Goal: Task Accomplishment & Management: Manage account settings

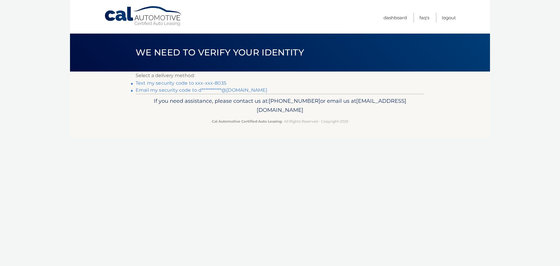
click at [206, 83] on link "Text my security code to xxx-xxx-8035" at bounding box center [181, 83] width 91 height 6
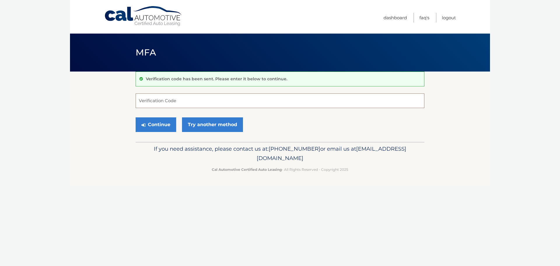
click at [210, 102] on input "Verification Code" at bounding box center [280, 100] width 289 height 15
type input "574574"
click at [154, 126] on button "Continue" at bounding box center [156, 124] width 41 height 15
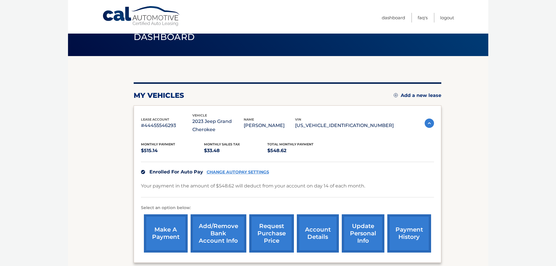
scroll to position [29, 0]
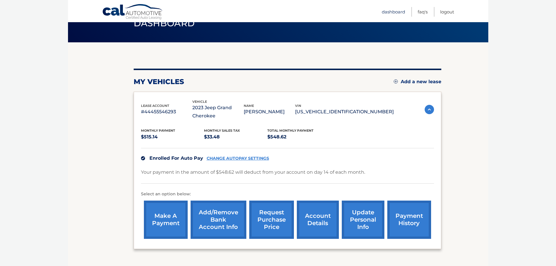
click at [391, 12] on link "Dashboard" at bounding box center [393, 12] width 23 height 10
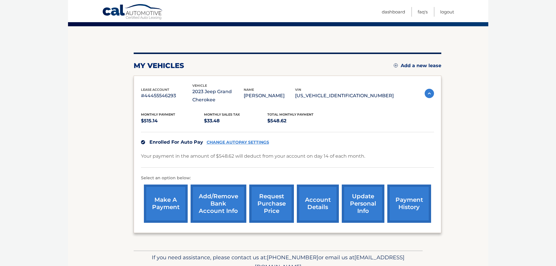
scroll to position [58, 0]
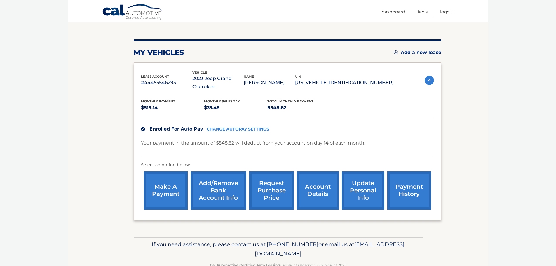
click at [365, 189] on link "update personal info" at bounding box center [363, 190] width 43 height 38
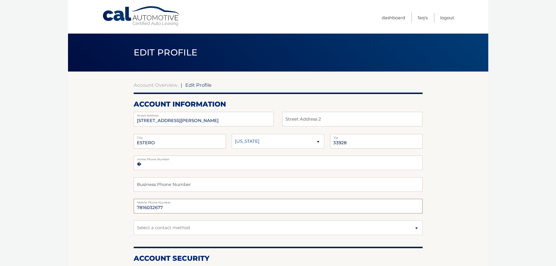
drag, startPoint x: 170, startPoint y: 211, endPoint x: 125, endPoint y: 203, distance: 45.2
type input "2394698035"
click at [168, 229] on select "Select a contact method Mobile Home" at bounding box center [278, 227] width 289 height 15
select select "1"
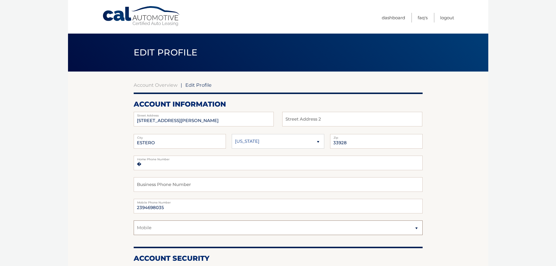
click at [134, 220] on select "Select a contact method Mobile Home" at bounding box center [278, 227] width 289 height 15
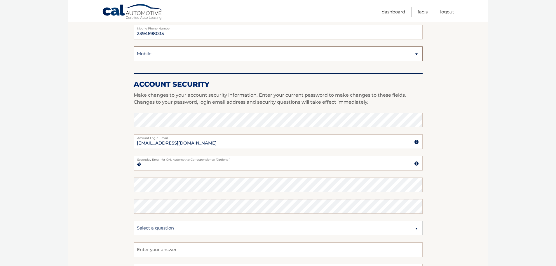
scroll to position [175, 0]
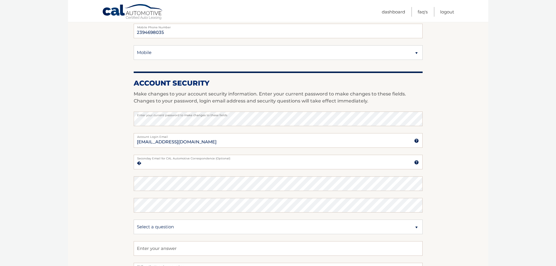
click at [92, 168] on section "Account Overview | Edit Profile account information 17729 KINZIE LANE Street Ad…" at bounding box center [278, 108] width 420 height 425
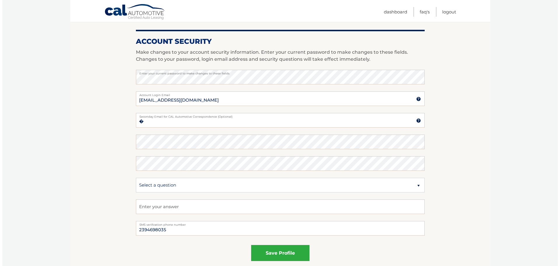
scroll to position [275, 0]
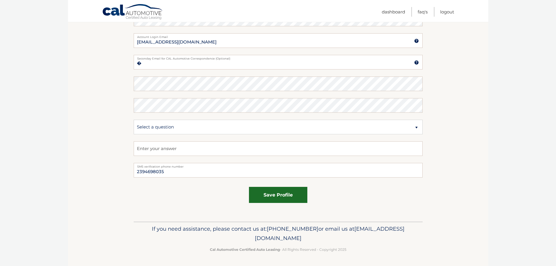
click at [273, 198] on button "save profile" at bounding box center [278, 195] width 58 height 16
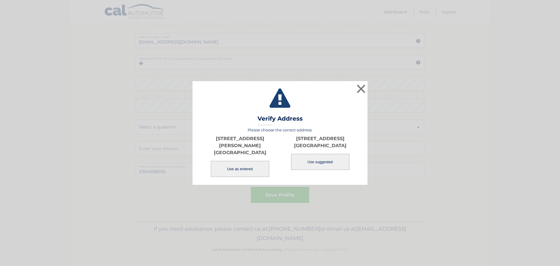
click at [318, 168] on button "Use suggested" at bounding box center [320, 162] width 58 height 16
type input "[STREET_ADDRESS]"
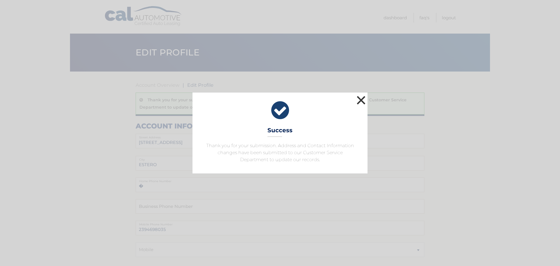
click at [362, 100] on button "×" at bounding box center [361, 100] width 12 height 12
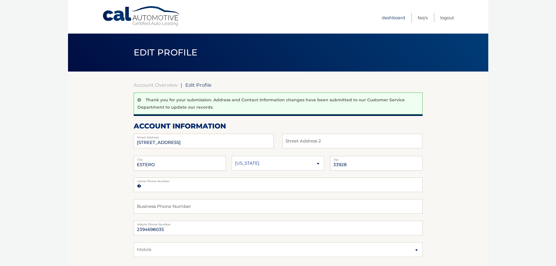
click at [393, 18] on link "Dashboard" at bounding box center [393, 18] width 23 height 10
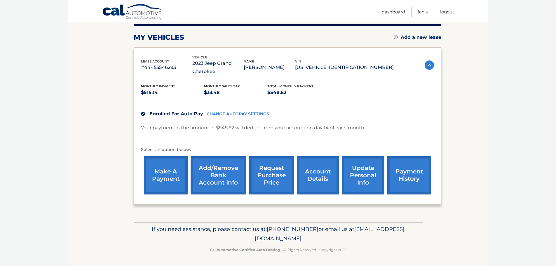
scroll to position [74, 0]
click at [166, 174] on link "make a payment" at bounding box center [166, 175] width 44 height 38
click at [219, 179] on link "Add/Remove bank account info" at bounding box center [219, 175] width 56 height 38
click at [264, 174] on link "request purchase price" at bounding box center [271, 175] width 45 height 38
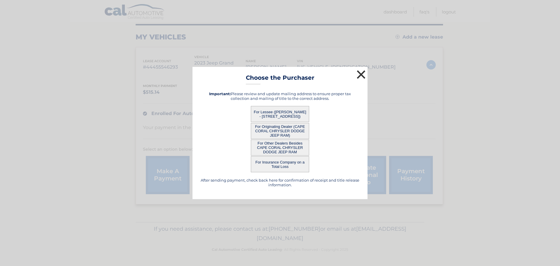
click at [363, 74] on button "×" at bounding box center [361, 75] width 12 height 12
click at [363, 74] on div "lease account #44455546293 vehicle 2023 Jeep Grand Cherokee name DANIEL CAPEZZU…" at bounding box center [267, 64] width 253 height 21
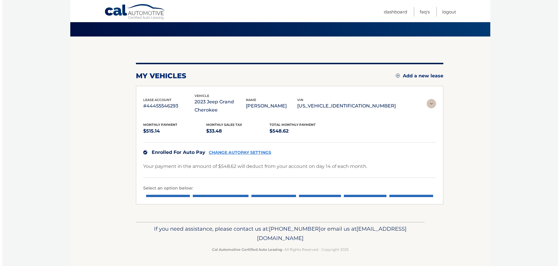
scroll to position [0, 0]
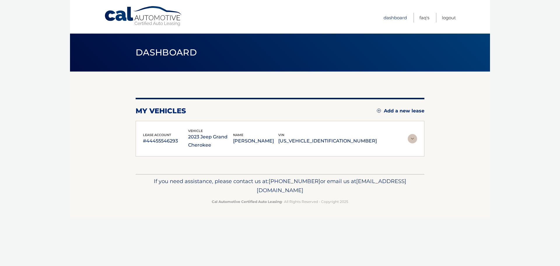
click at [391, 18] on link "Dashboard" at bounding box center [395, 18] width 23 height 10
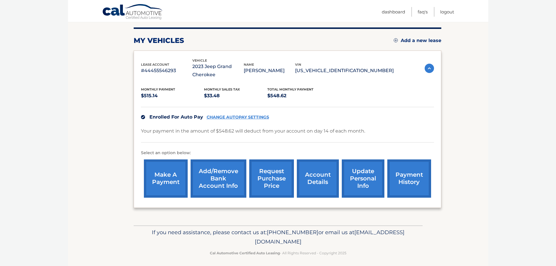
scroll to position [74, 0]
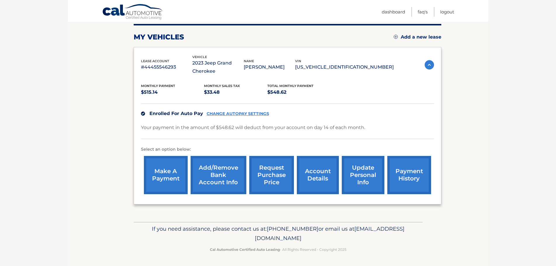
click at [225, 114] on link "CHANGE AUTOPAY SETTINGS" at bounding box center [238, 113] width 62 height 5
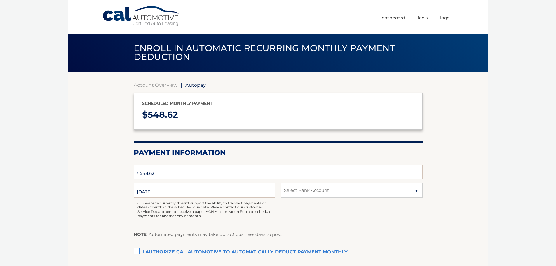
select select "ZDhiNjc0NTgtNDdmNC00ZjdjLWEwNWEtOGNmNzY3NTI3NTBm"
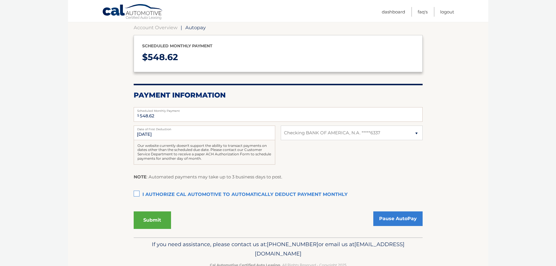
scroll to position [73, 0]
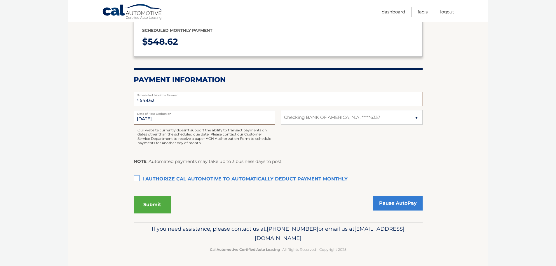
drag, startPoint x: 166, startPoint y: 119, endPoint x: 128, endPoint y: 123, distance: 38.5
click at [128, 123] on section "Account Overview | Autopay Scheduled monthly payment $ 548.62 Payment Informati…" at bounding box center [278, 110] width 420 height 223
click at [99, 130] on section "Account Overview | Autopay Scheduled monthly payment $ 548.62 Payment Informati…" at bounding box center [278, 110] width 420 height 223
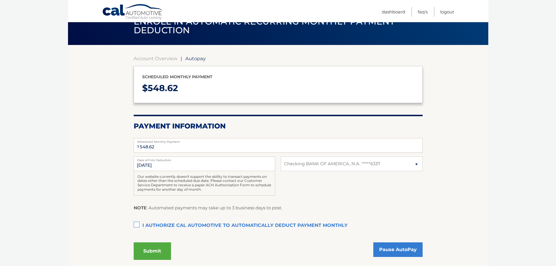
scroll to position [0, 0]
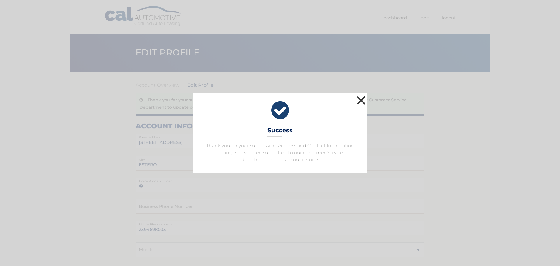
click at [361, 100] on button "×" at bounding box center [361, 100] width 12 height 12
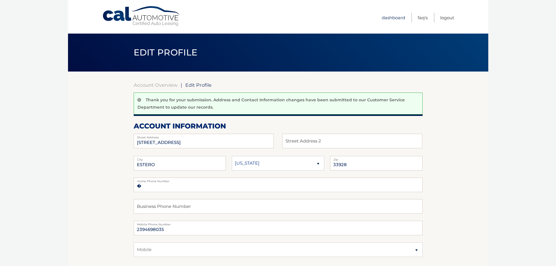
click at [395, 16] on link "Dashboard" at bounding box center [393, 18] width 23 height 10
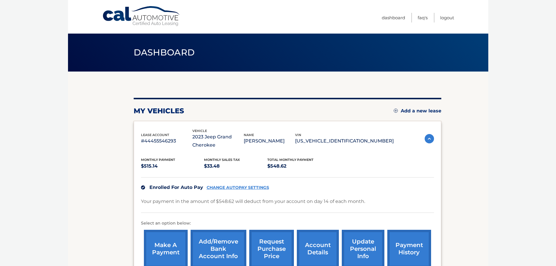
click at [58, 117] on body "Cal Automotive Menu Dashboard FAQ's Logout" at bounding box center [278, 133] width 556 height 266
click at [100, 135] on section "my vehicles Add a new lease lease account #44455546293 vehicle 2023 Jeep Grand …" at bounding box center [278, 184] width 420 height 224
click at [224, 188] on link "CHANGE AUTOPAY SETTINGS" at bounding box center [238, 187] width 62 height 5
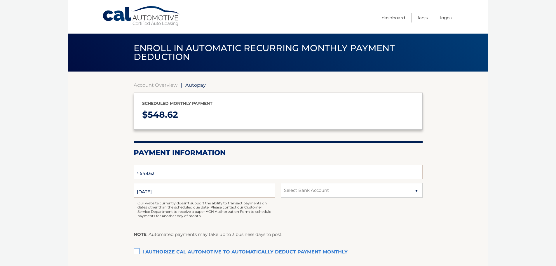
select select "ZDhiNjc0NTgtNDdmNC00ZjdjLWEwNWEtOGNmNzY3NTI3NTBm"
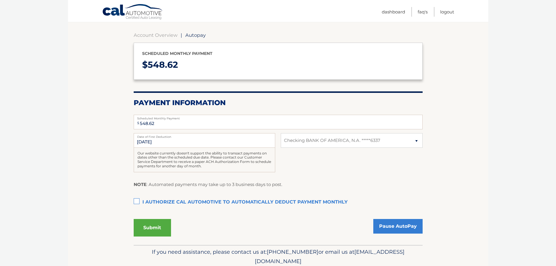
scroll to position [15, 0]
